Goal: Find specific page/section: Locate a particular part of the current website

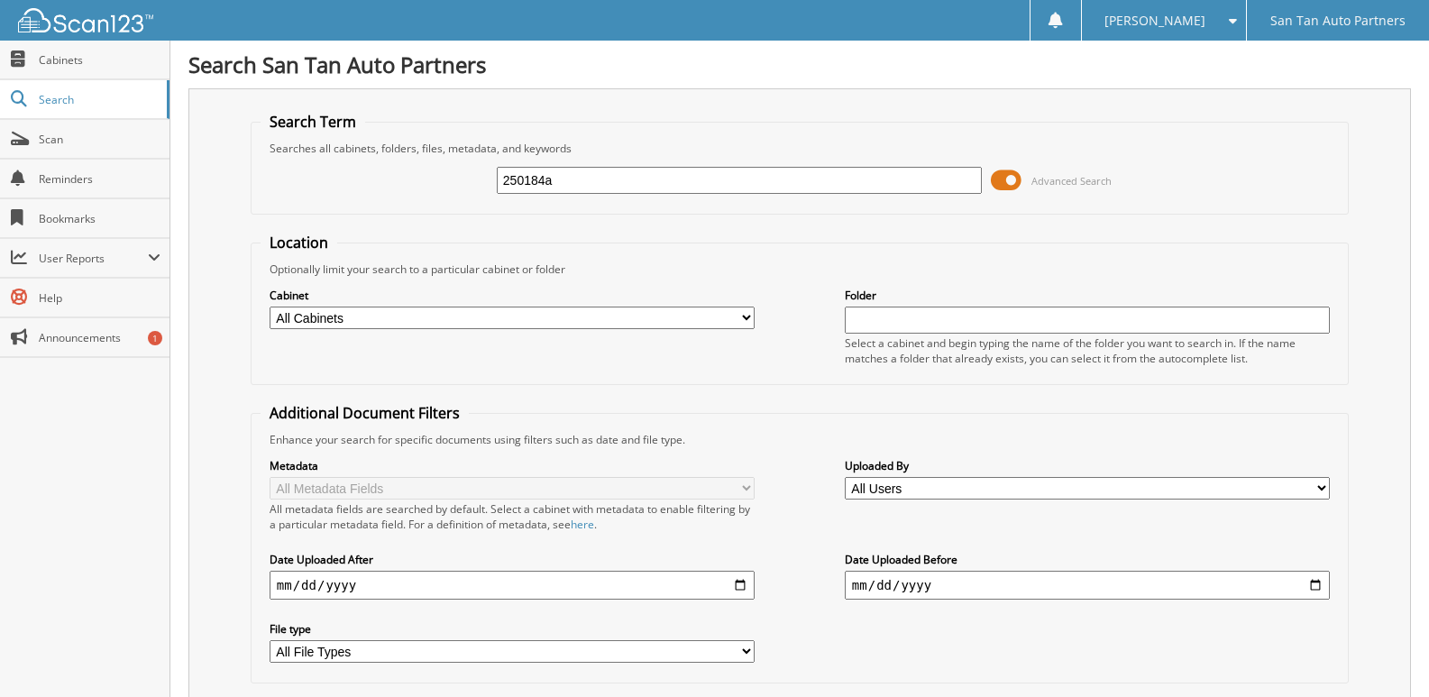
type input "250184a"
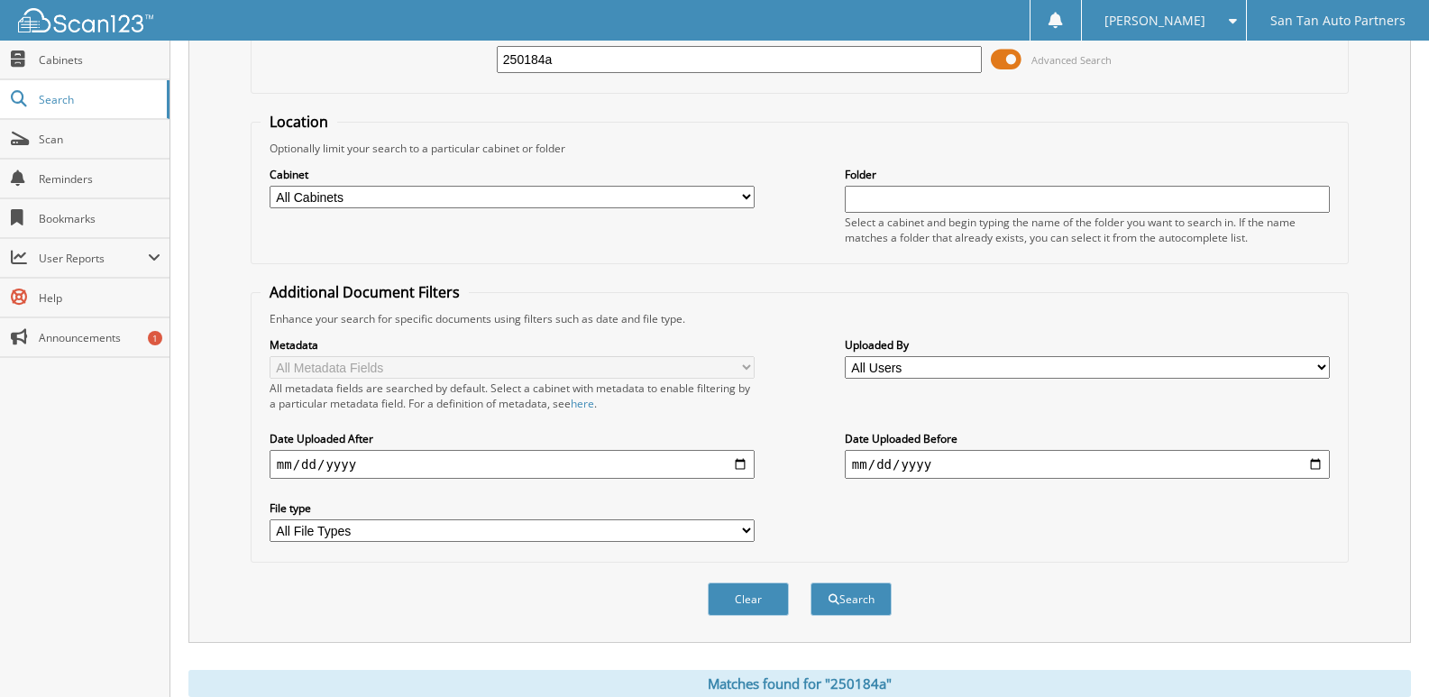
scroll to position [311, 0]
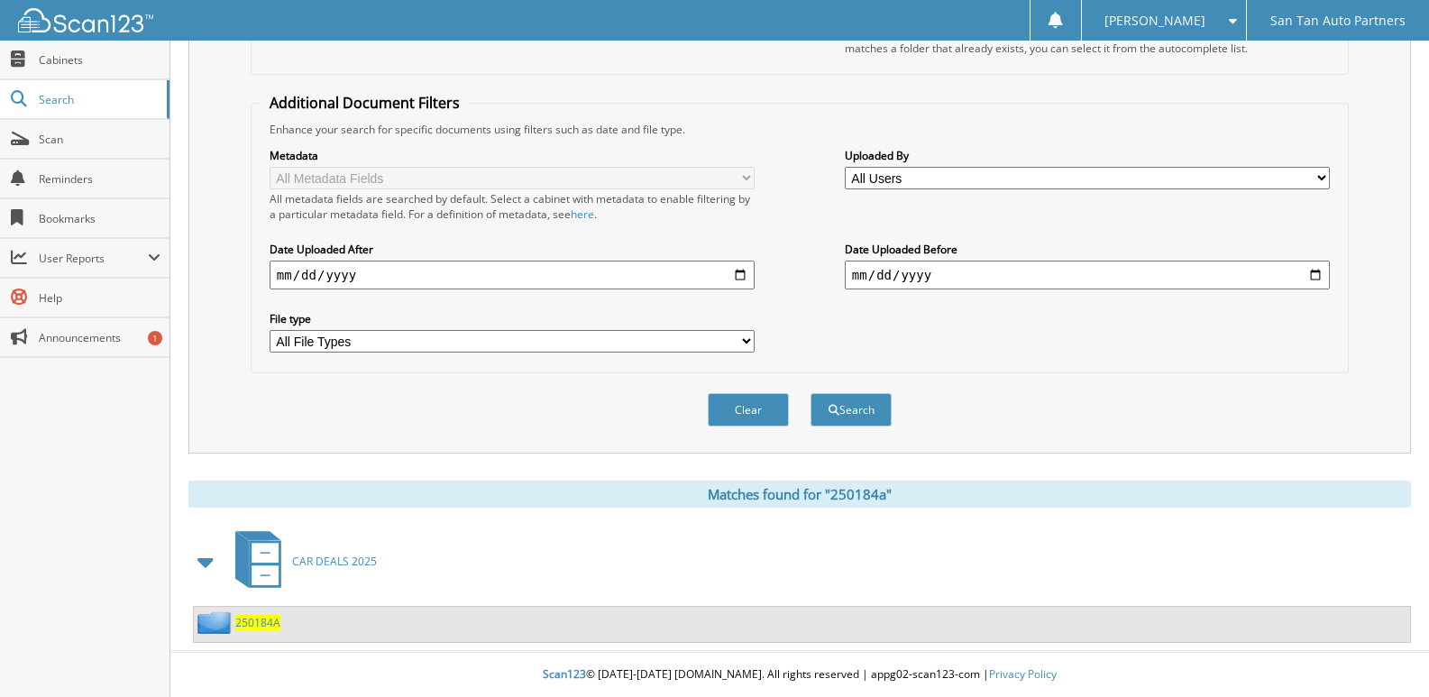
click at [274, 625] on span "250184A" at bounding box center [257, 622] width 45 height 15
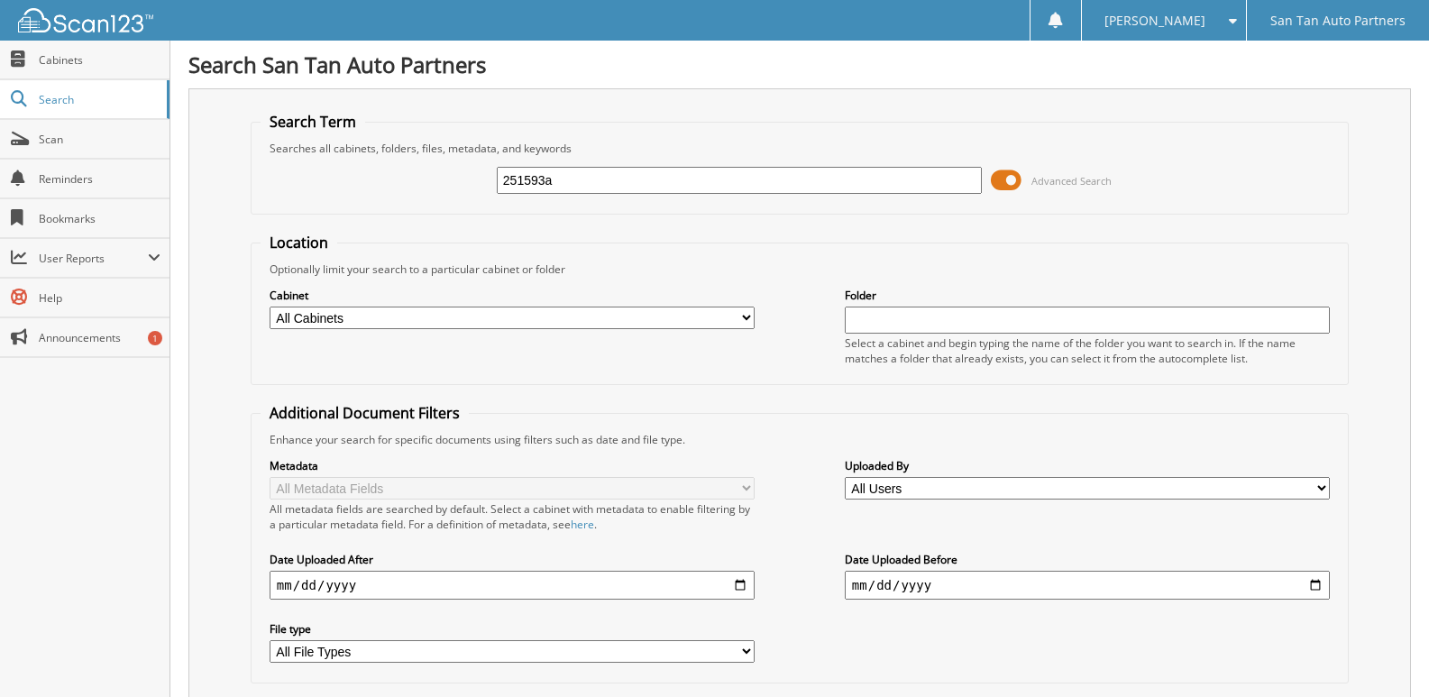
type input "251593a"
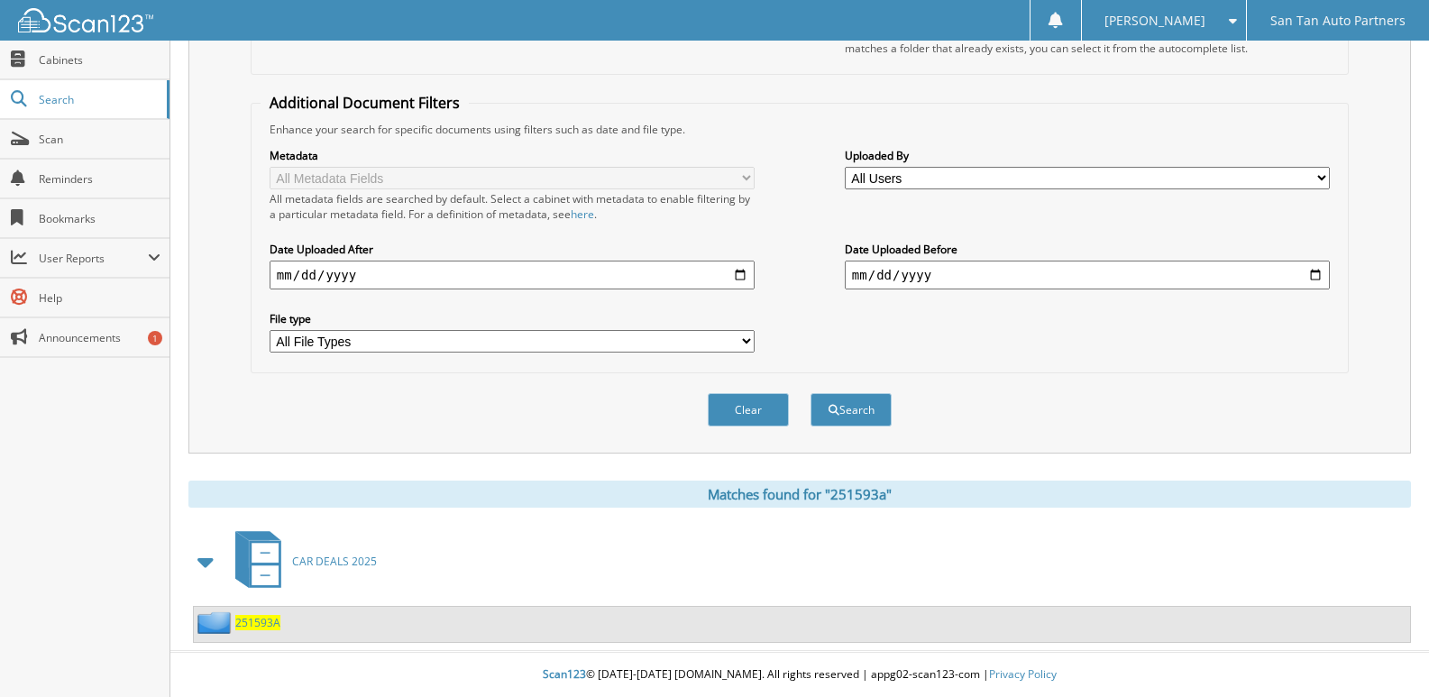
scroll to position [311, 0]
click at [258, 626] on span "251593A" at bounding box center [257, 622] width 45 height 15
